Goal: Find contact information: Find contact information

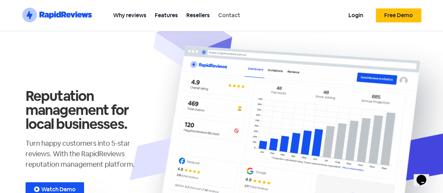
click at [228, 15] on link "Contact" at bounding box center [229, 15] width 30 height 16
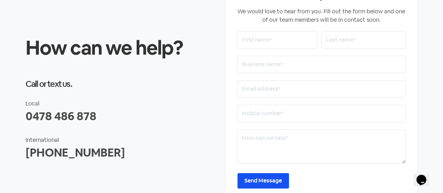
scroll to position [130, 0]
